Goal: Information Seeking & Learning: Learn about a topic

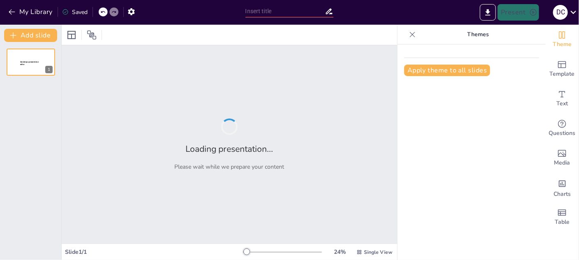
type input "Explorando la Maquinaria de Siembra: Funciones y Tipos"
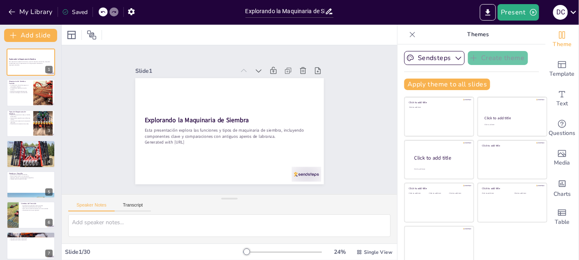
checkbox input "true"
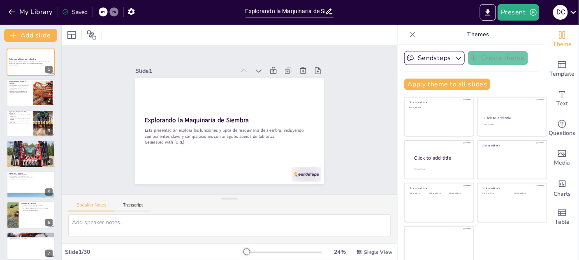
checkbox input "true"
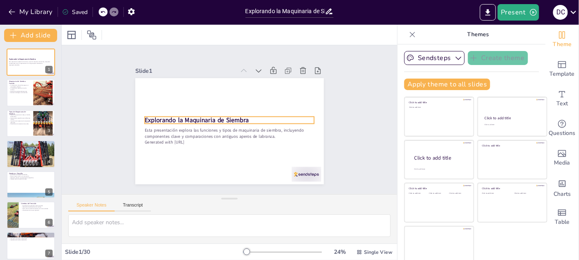
checkbox input "true"
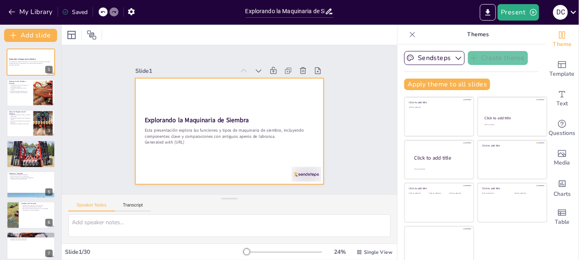
checkbox input "true"
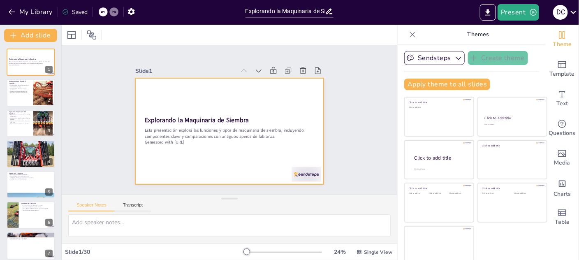
checkbox input "true"
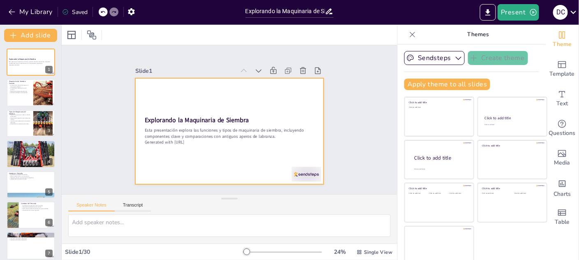
checkbox input "true"
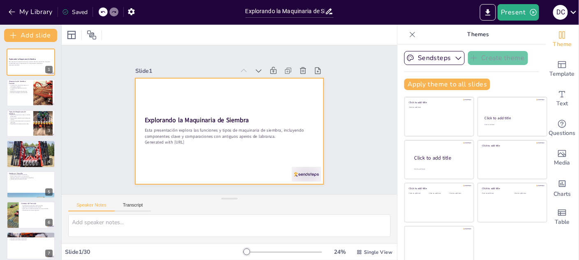
checkbox input "true"
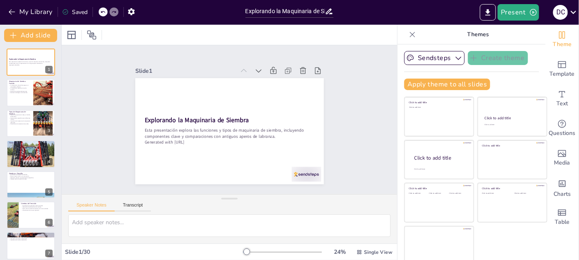
scroll to position [4, 0]
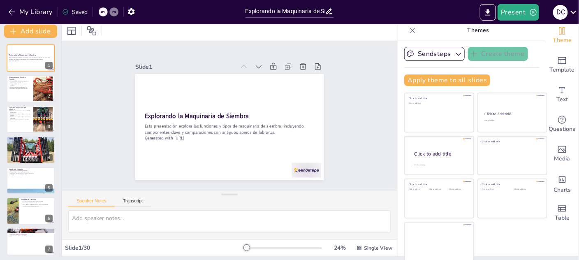
checkbox input "true"
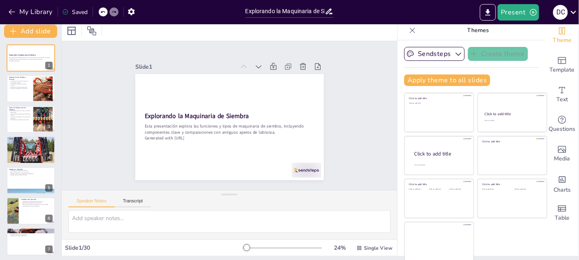
checkbox input "true"
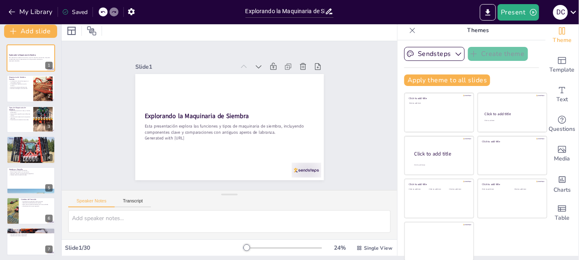
checkbox input "true"
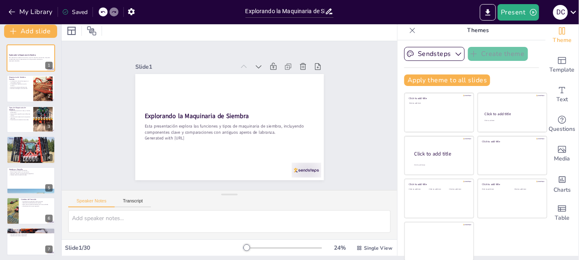
checkbox input "true"
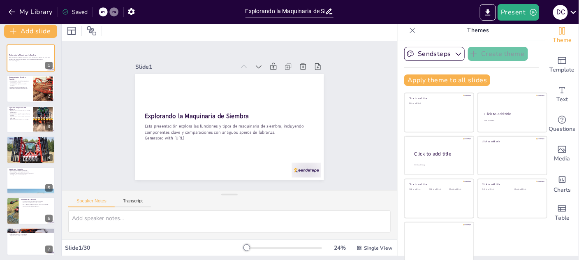
checkbox input "true"
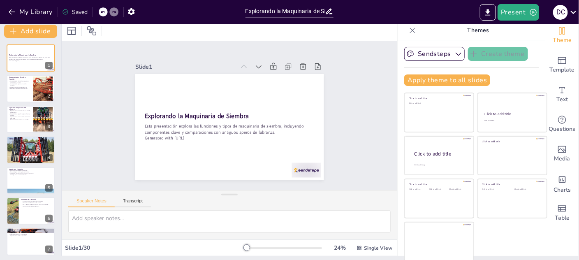
checkbox input "true"
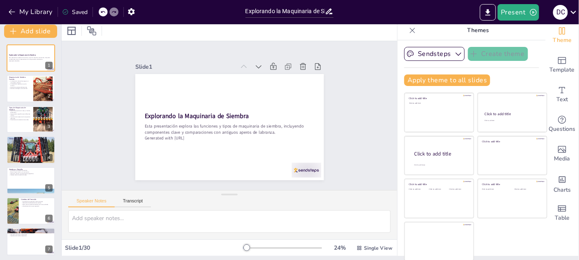
checkbox input "true"
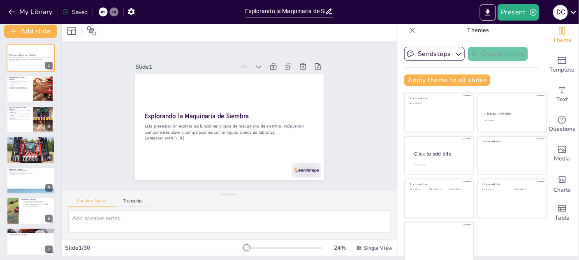
checkbox input "true"
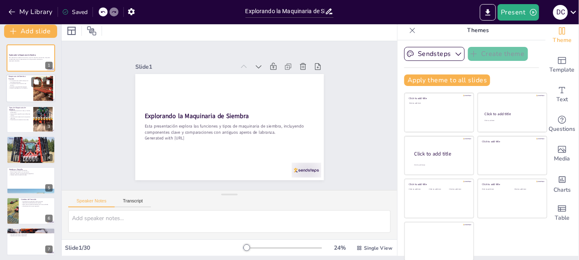
checkbox input "true"
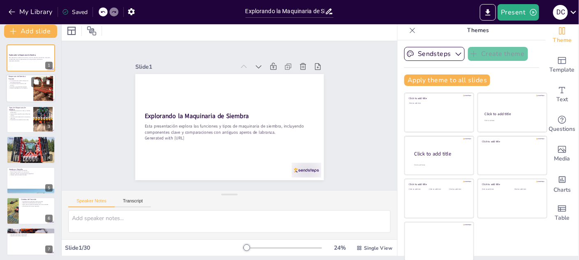
checkbox input "true"
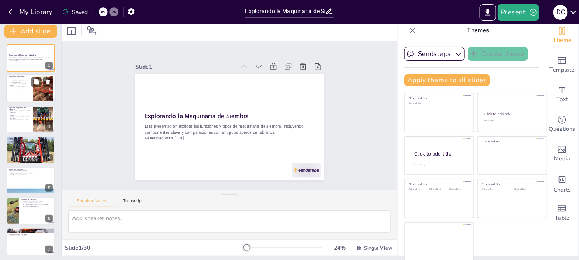
checkbox input "true"
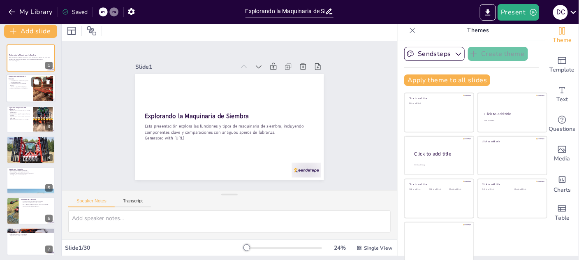
click at [23, 88] on p "Avances tecnológicos en la siembra." at bounding box center [20, 89] width 22 height 2
type textarea "Lo ipsumdolor si ametcon ad elitsed doei temporinci utl etd magnaali en adminim…"
checkbox input "true"
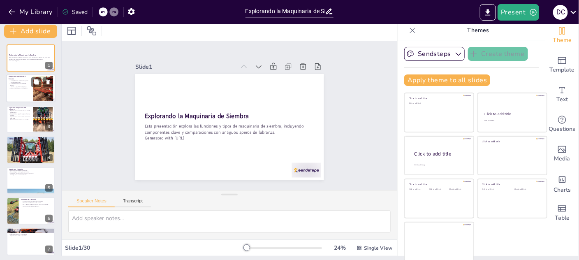
checkbox input "true"
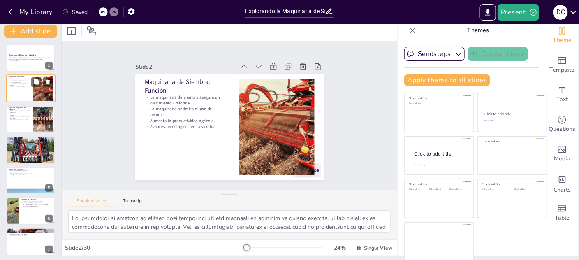
checkbox input "true"
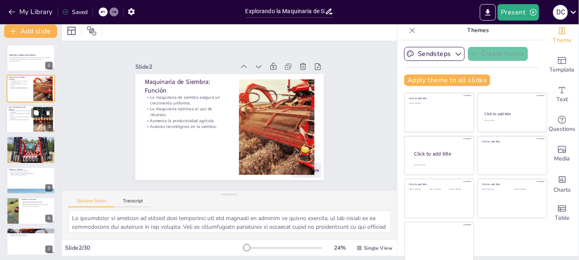
checkbox input "true"
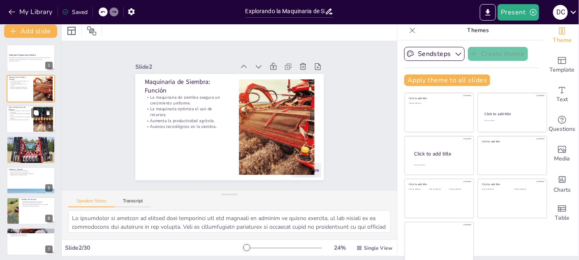
checkbox input "true"
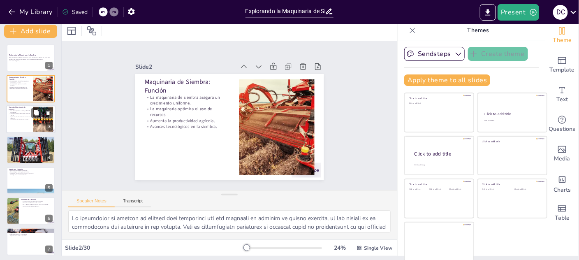
click at [17, 107] on p "Tipos de Maquinaria de Siembra" at bounding box center [20, 108] width 22 height 5
type textarea "Lo ipsumdolor sit ame consectetur adipiscing eli seddoeiusm tempo in utlaboreet…"
checkbox input "true"
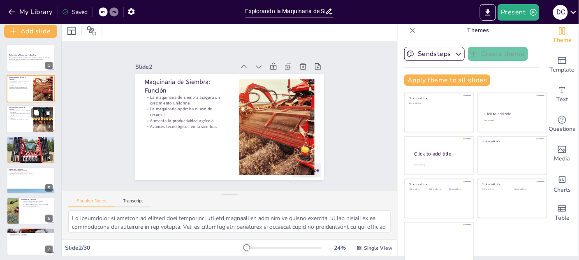
checkbox input "true"
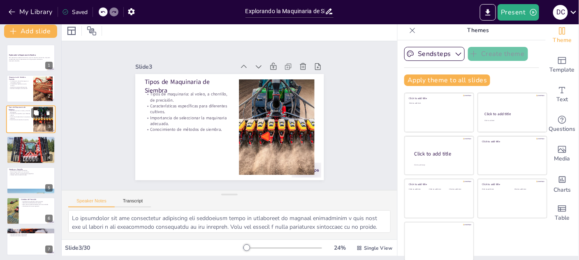
checkbox input "true"
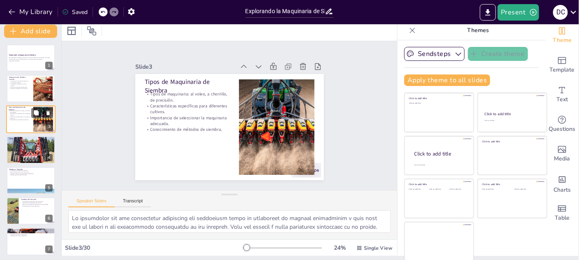
checkbox input "true"
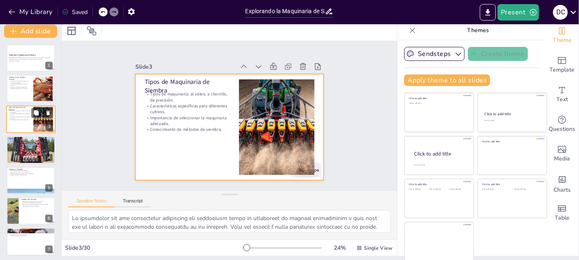
checkbox input "true"
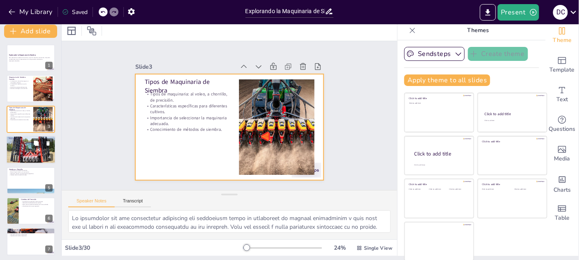
checkbox input "true"
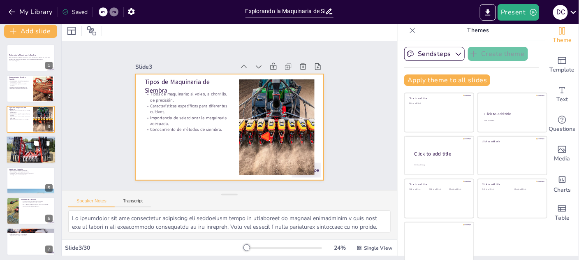
checkbox input "true"
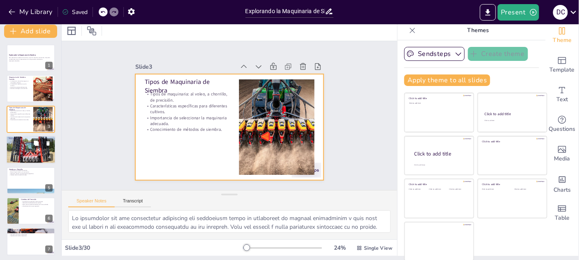
checkbox input "true"
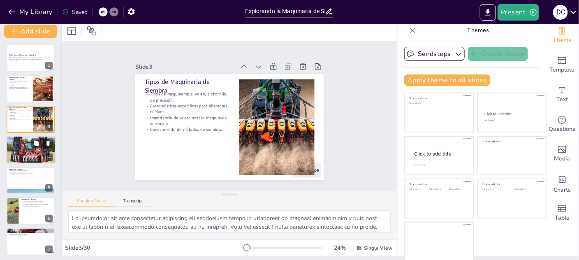
checkbox input "true"
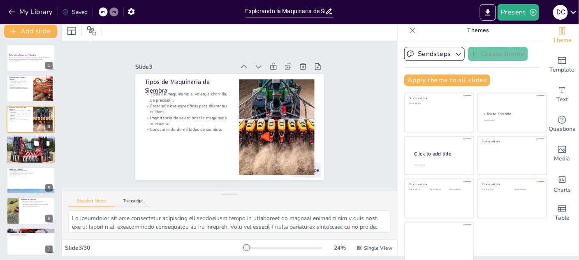
checkbox input "true"
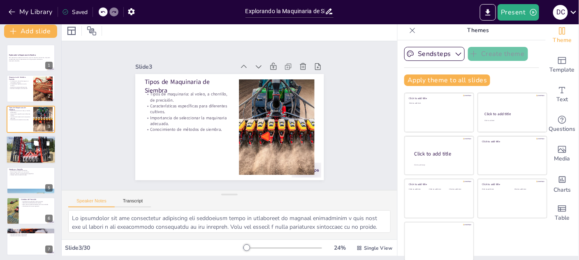
checkbox input "true"
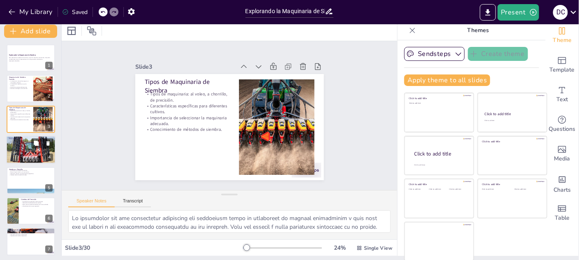
checkbox input "true"
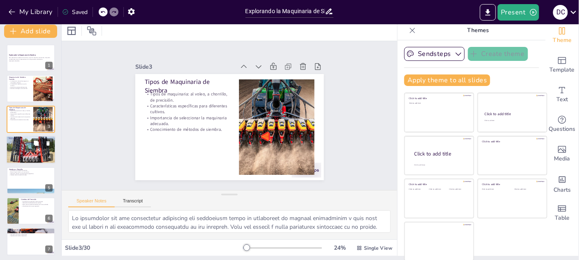
click at [16, 152] on div at bounding box center [30, 149] width 49 height 35
type textarea "La siembra al voleo permite una rápida dispersión de las semillas, lo que es ve…"
checkbox input "true"
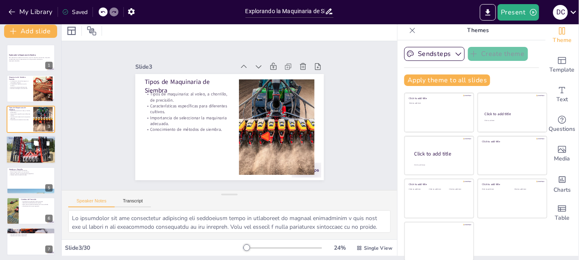
checkbox input "true"
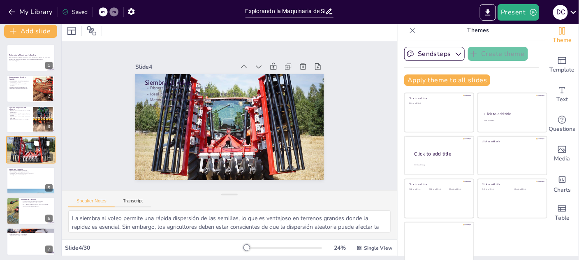
scroll to position [3, 0]
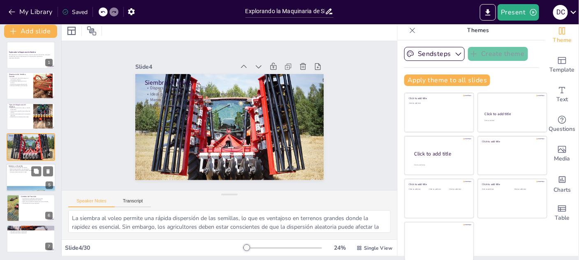
checkbox input "true"
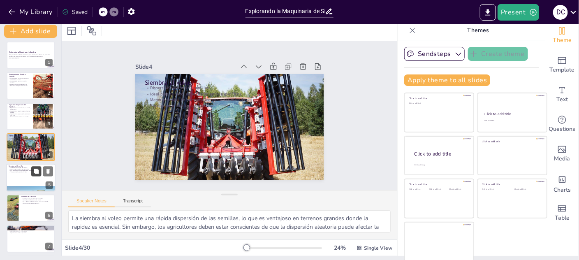
checkbox input "true"
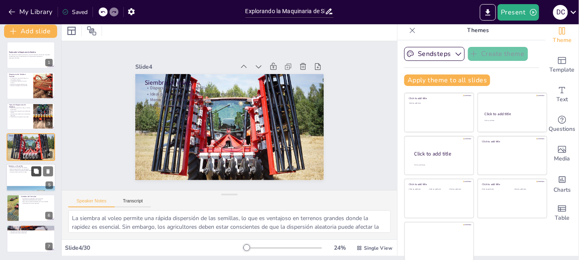
checkbox input "true"
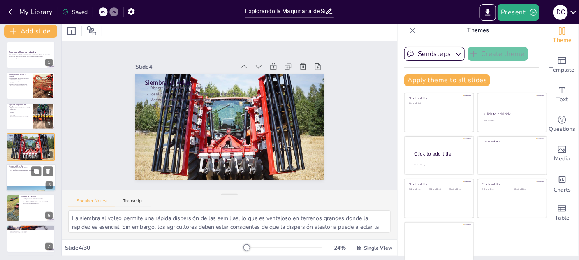
checkbox input "true"
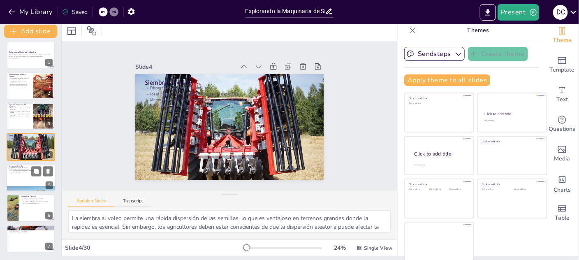
checkbox input "true"
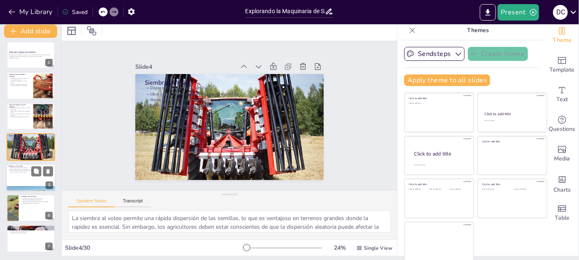
checkbox input "true"
click at [28, 176] on div at bounding box center [31, 177] width 49 height 27
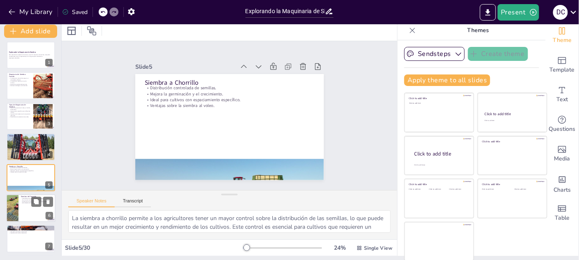
scroll to position [34, 0]
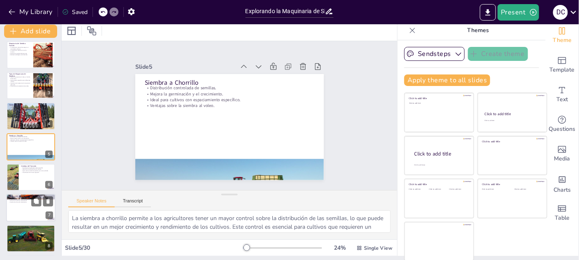
click at [16, 198] on div "Componentes clave: chasis, enganche, tolvas, ruedas. Papel fundamental en el fu…" at bounding box center [31, 200] width 44 height 6
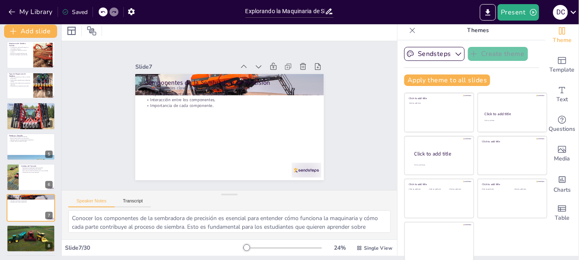
scroll to position [95, 0]
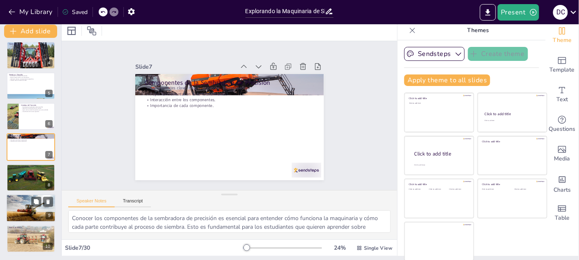
click at [20, 217] on div at bounding box center [31, 208] width 56 height 28
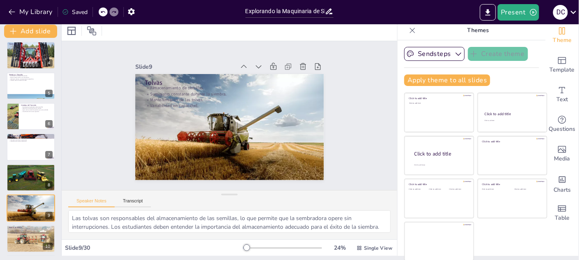
scroll to position [156, 0]
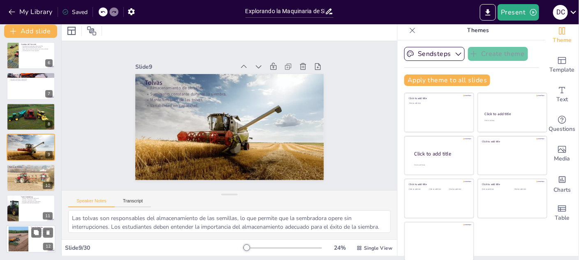
click at [25, 237] on div at bounding box center [18, 239] width 37 height 25
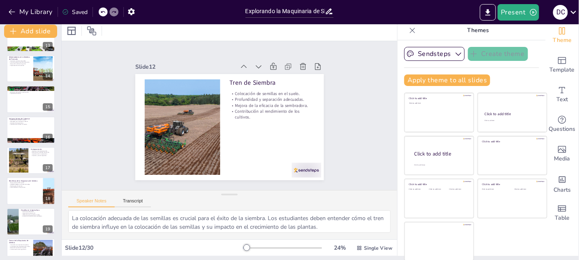
scroll to position [412, 0]
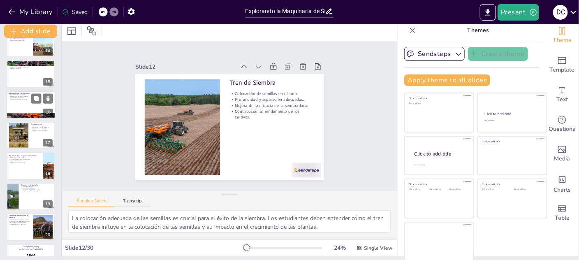
click at [19, 101] on div at bounding box center [30, 105] width 49 height 28
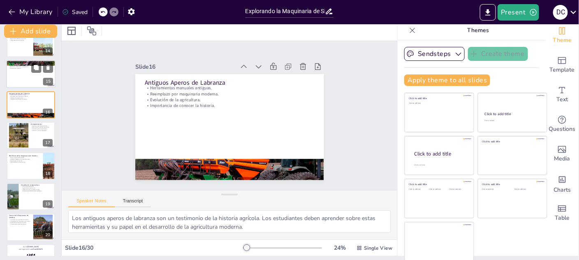
scroll to position [370, 0]
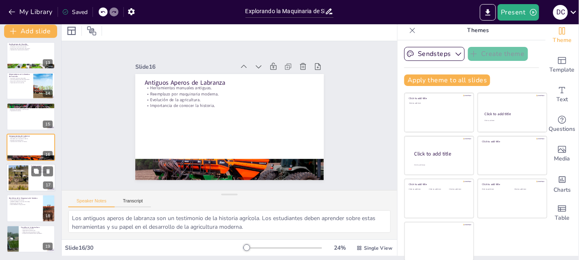
click at [27, 182] on div at bounding box center [18, 177] width 44 height 25
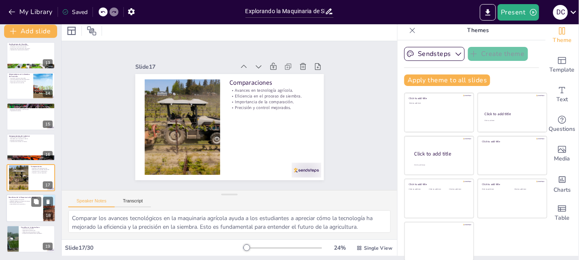
scroll to position [400, 0]
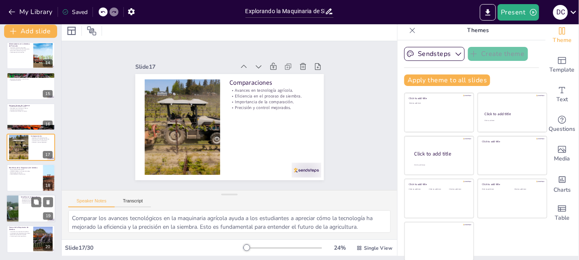
click at [20, 204] on div at bounding box center [30, 209] width 49 height 28
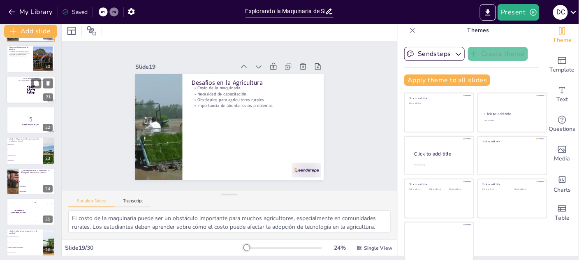
scroll to position [585, 0]
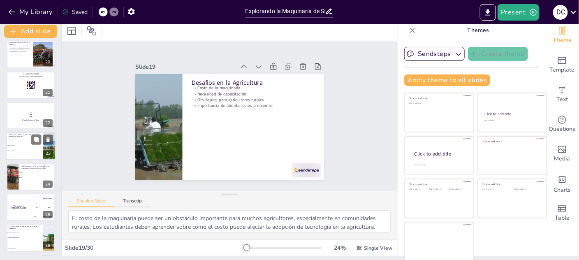
click at [23, 151] on span "Siembra de precisión" at bounding box center [24, 151] width 35 height 1
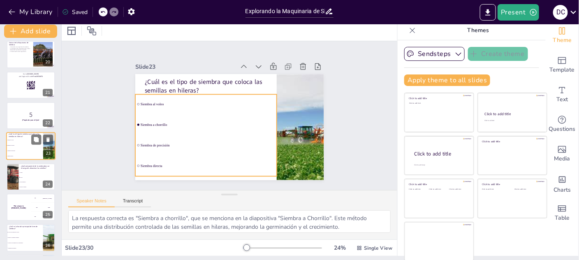
scroll to position [584, 0]
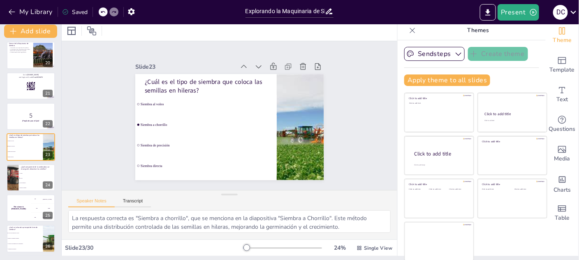
click at [26, 179] on li "Tolvas" at bounding box center [37, 178] width 37 height 5
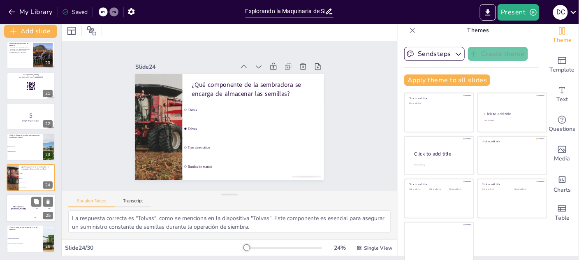
scroll to position [615, 0]
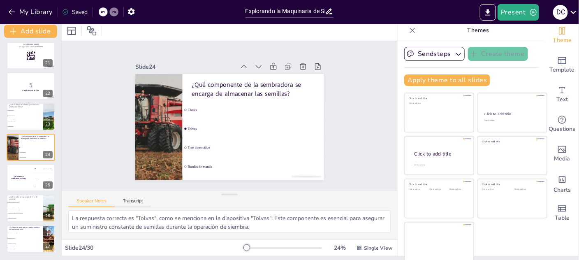
click at [19, 216] on li "Almacenar las semillas" at bounding box center [25, 218] width 37 height 5
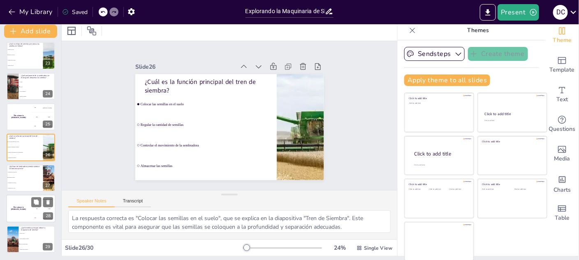
scroll to position [710, 0]
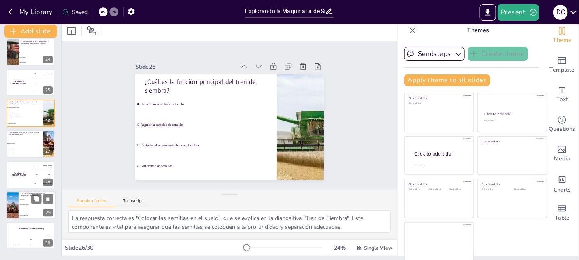
click at [25, 203] on li "Mayor tiempo de trabajo" at bounding box center [37, 204] width 37 height 5
